Goal: Find specific page/section: Find specific page/section

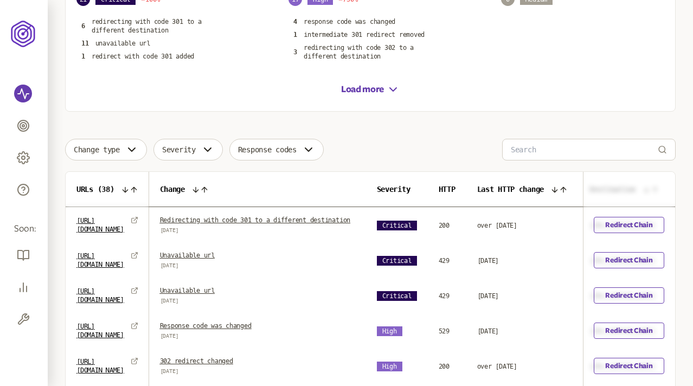
scroll to position [210, 0]
click at [240, 222] on link "Redirecting with code 301 to a different destination" at bounding box center [255, 220] width 191 height 8
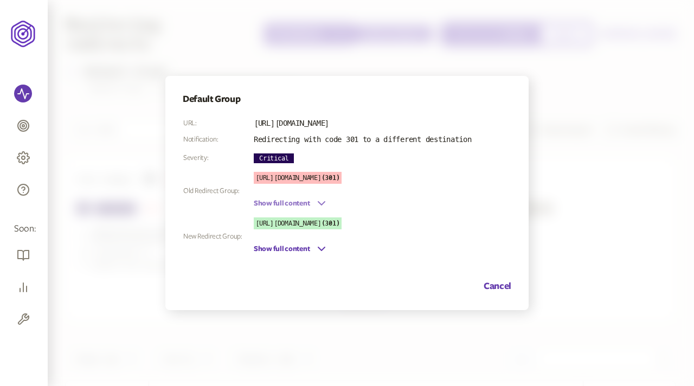
click at [316, 202] on icon "button" at bounding box center [321, 203] width 13 height 13
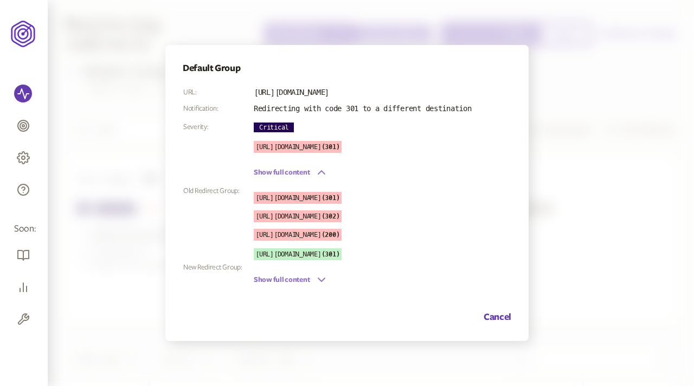
click at [316, 276] on icon "button" at bounding box center [321, 279] width 13 height 13
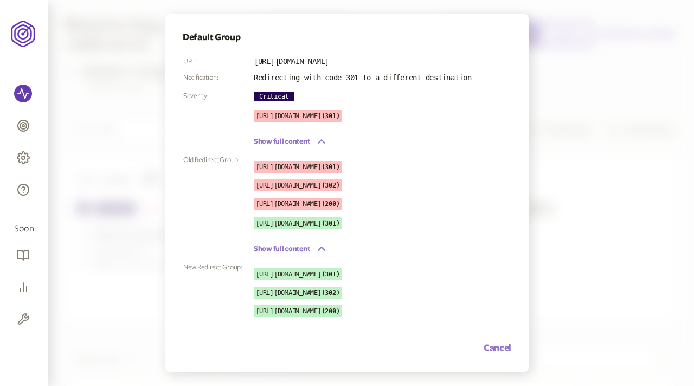
click at [490, 347] on button "Cancel" at bounding box center [498, 348] width 28 height 13
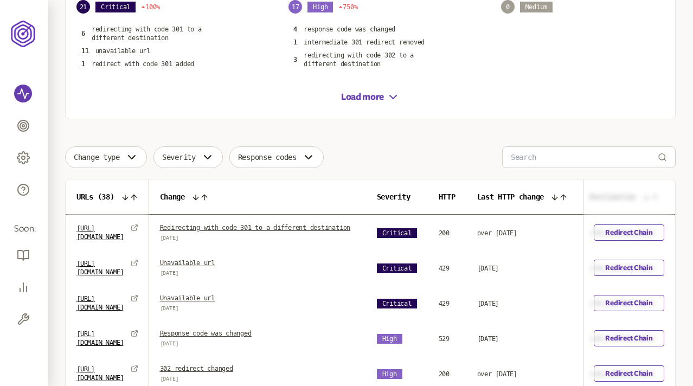
scroll to position [210, 0]
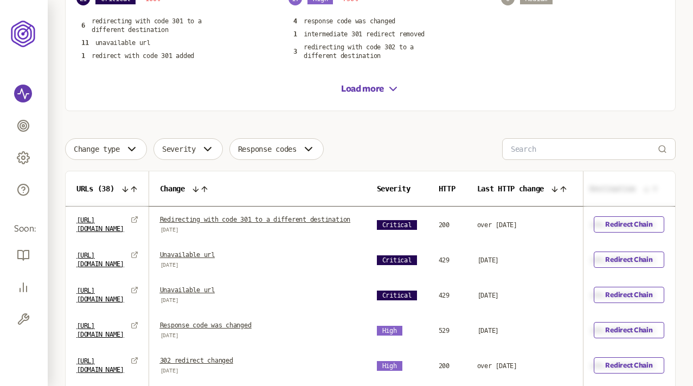
click at [237, 220] on link "Redirecting with code 301 to a different destination" at bounding box center [255, 220] width 191 height 8
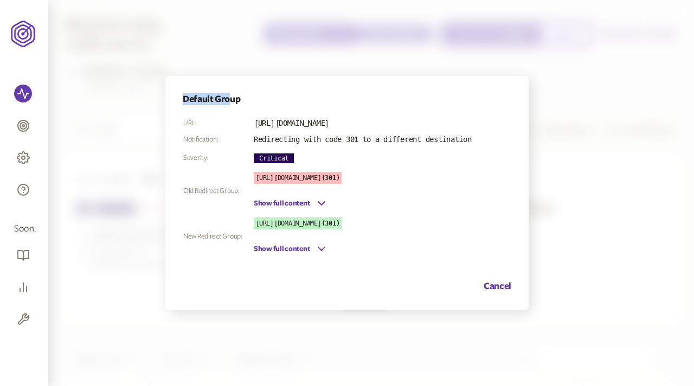
drag, startPoint x: 228, startPoint y: 99, endPoint x: 185, endPoint y: 99, distance: 43.4
click at [185, 99] on h4 "Default Group" at bounding box center [347, 99] width 329 height 12
click at [195, 99] on h4 "Default Group" at bounding box center [347, 99] width 329 height 12
drag, startPoint x: 237, startPoint y: 98, endPoint x: 187, endPoint y: 98, distance: 49.9
click at [187, 98] on h4 "Default Group" at bounding box center [347, 99] width 329 height 12
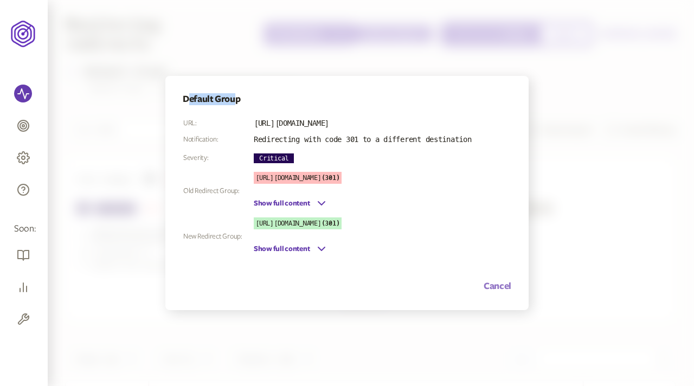
click at [493, 283] on button "Cancel" at bounding box center [498, 286] width 28 height 13
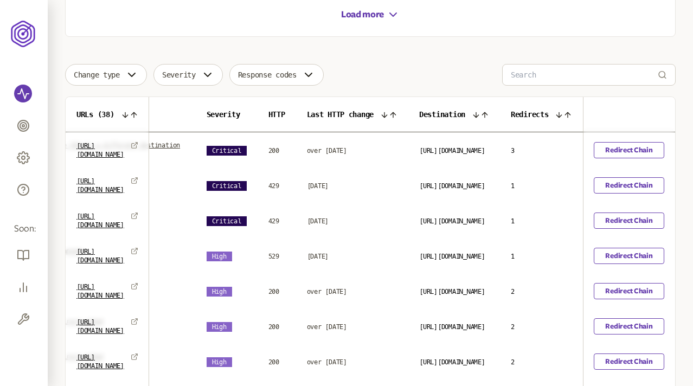
scroll to position [0, 334]
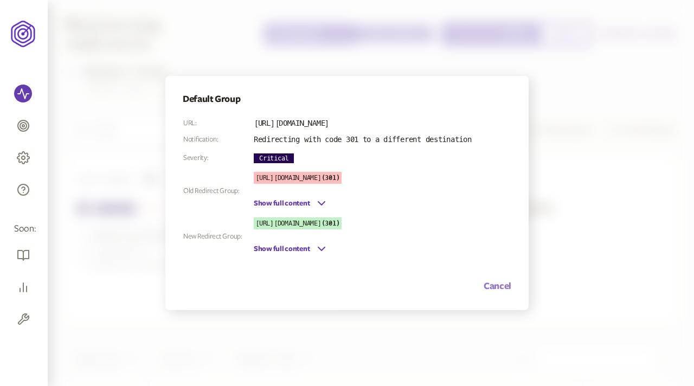
click at [498, 289] on button "Cancel" at bounding box center [498, 286] width 28 height 13
